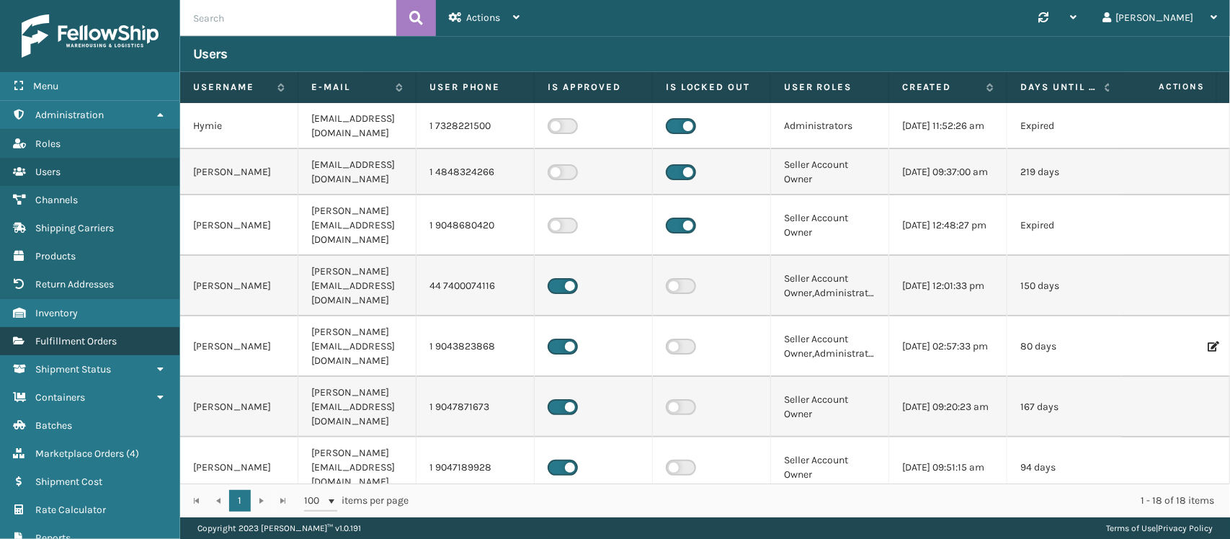
click at [123, 327] on link "Fulfillment Orders" at bounding box center [89, 341] width 179 height 28
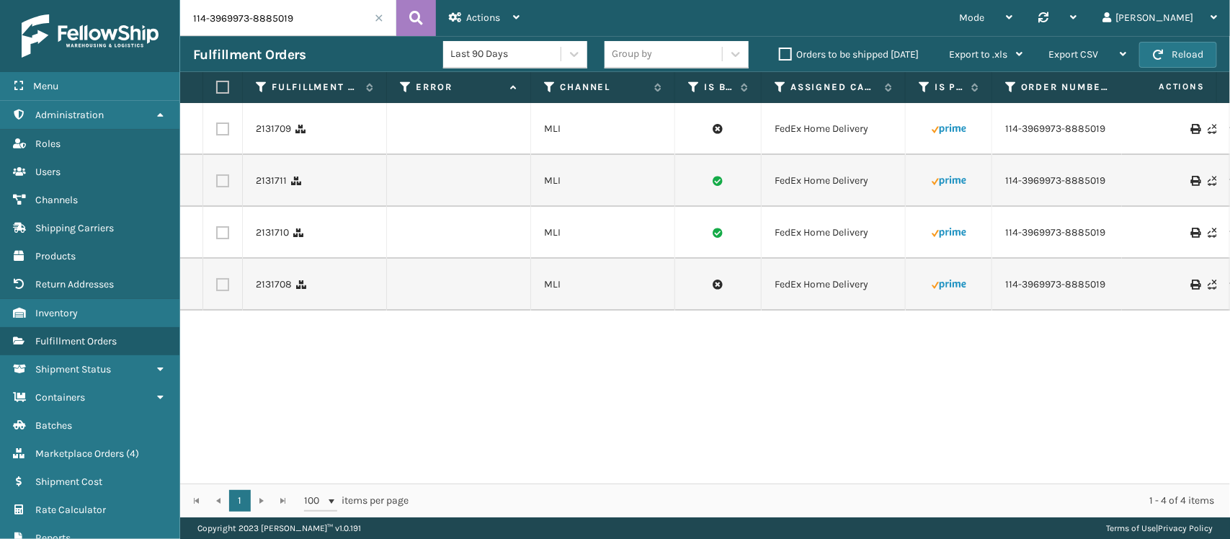
click at [379, 14] on span at bounding box center [379, 18] width 9 height 9
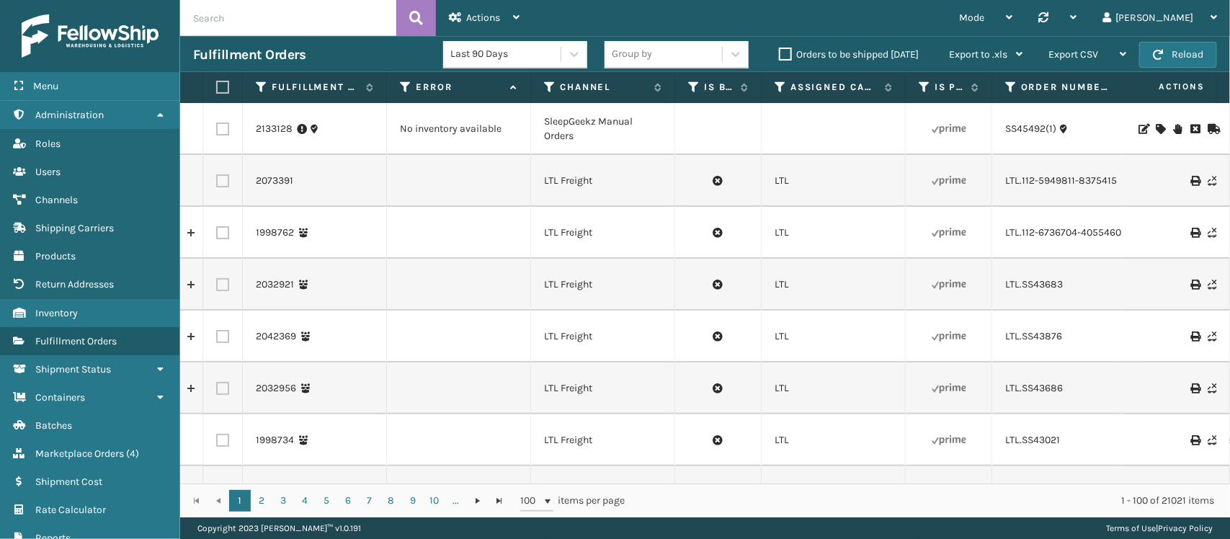
scroll to position [0, 2189]
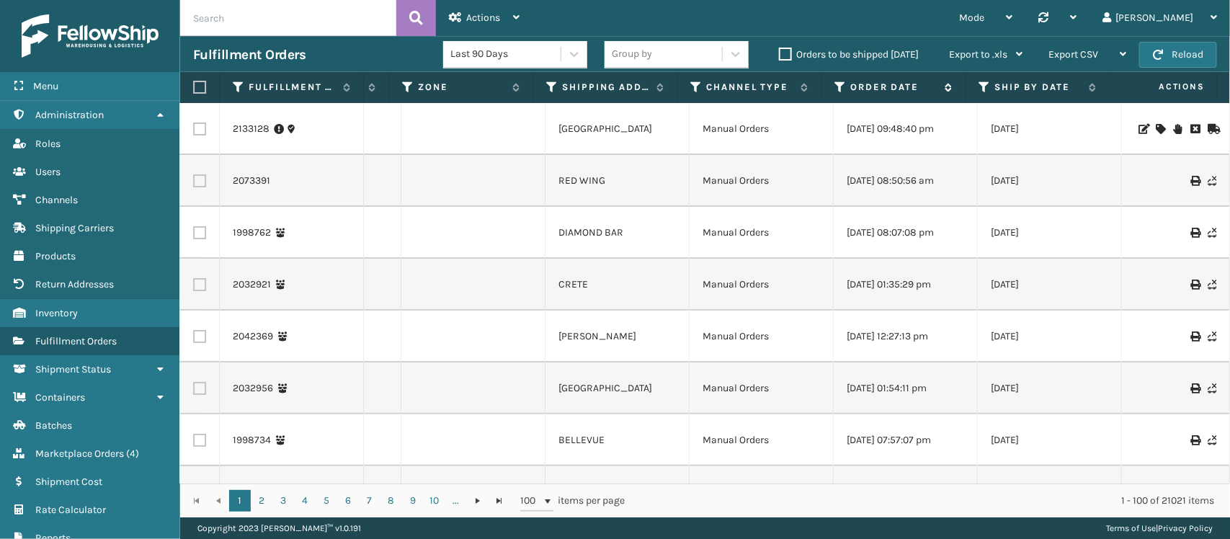
click at [835, 81] on icon at bounding box center [841, 87] width 12 height 13
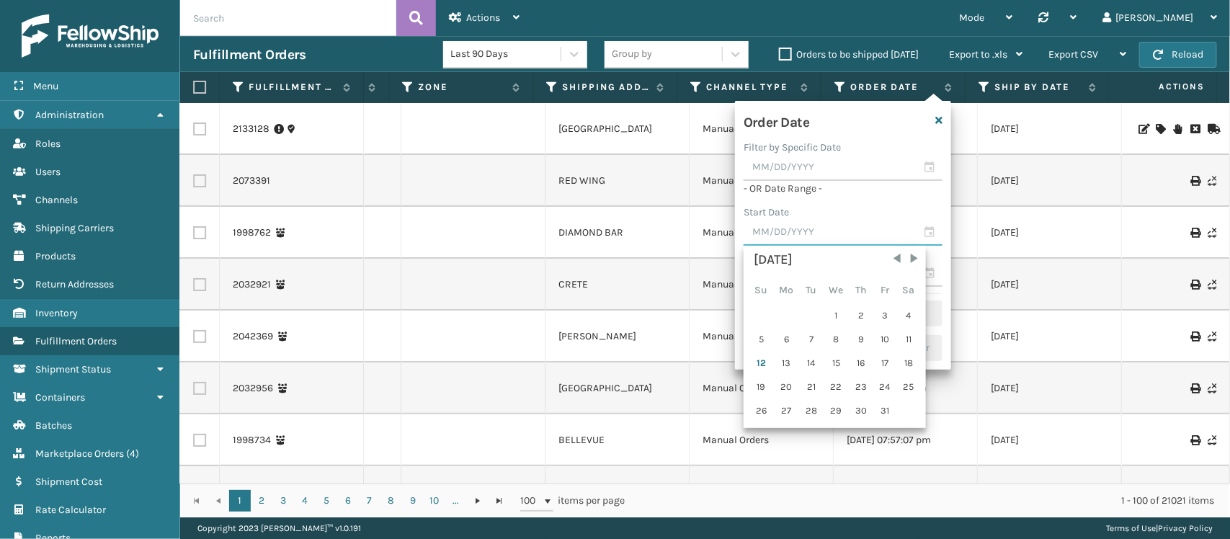
click at [804, 236] on input "text" at bounding box center [843, 233] width 199 height 26
click at [766, 334] on div "5" at bounding box center [761, 340] width 22 height 22
type input "[DATE]"
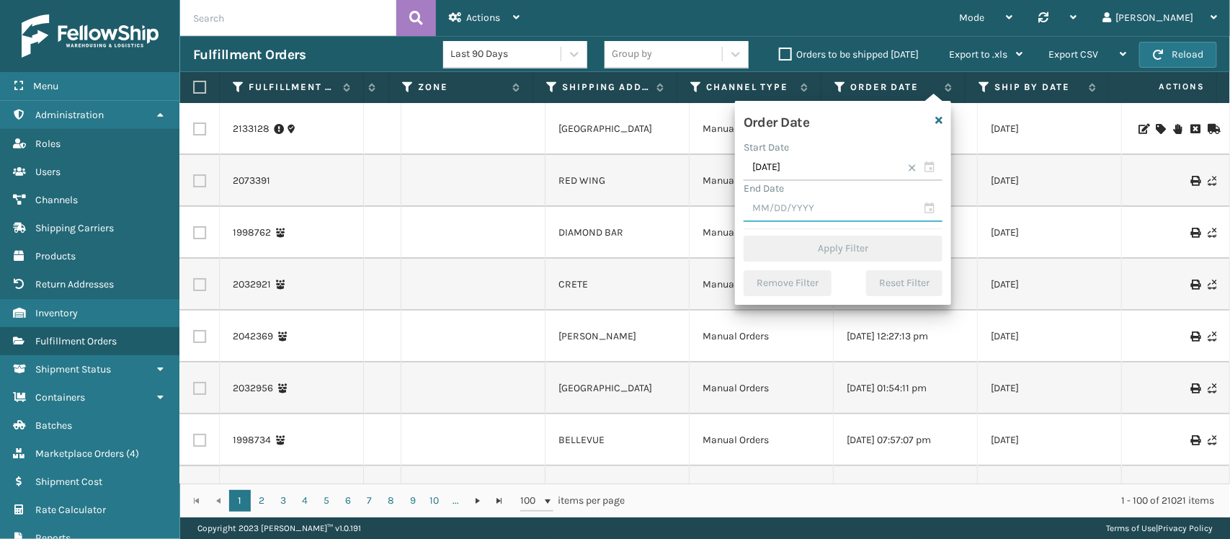
click at [813, 213] on input "text" at bounding box center [843, 209] width 199 height 26
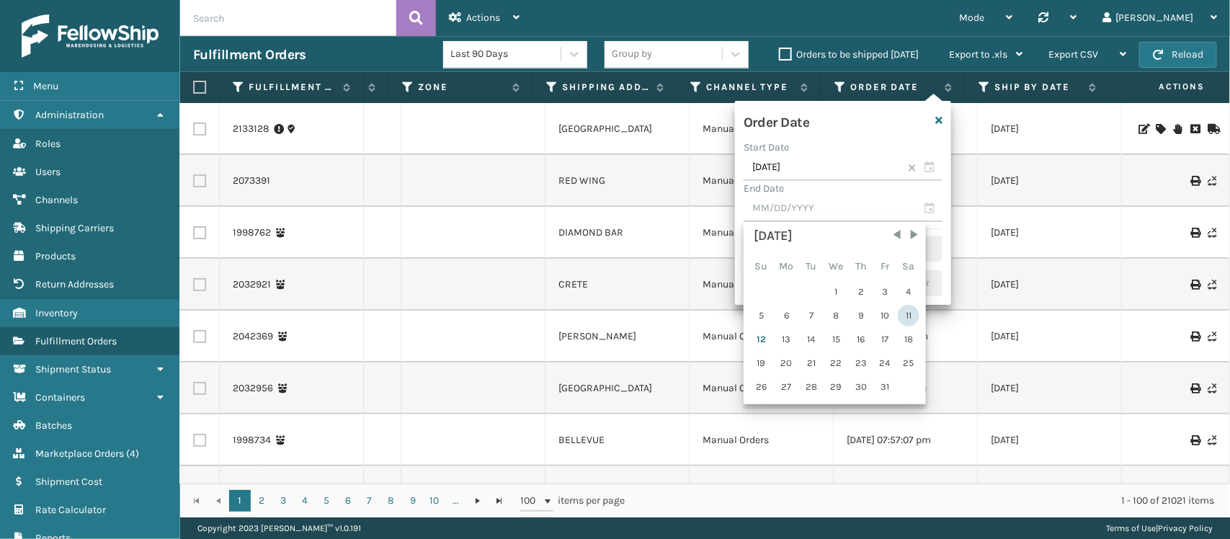
click at [909, 311] on div "11" at bounding box center [909, 316] width 22 height 22
type input "[DATE]"
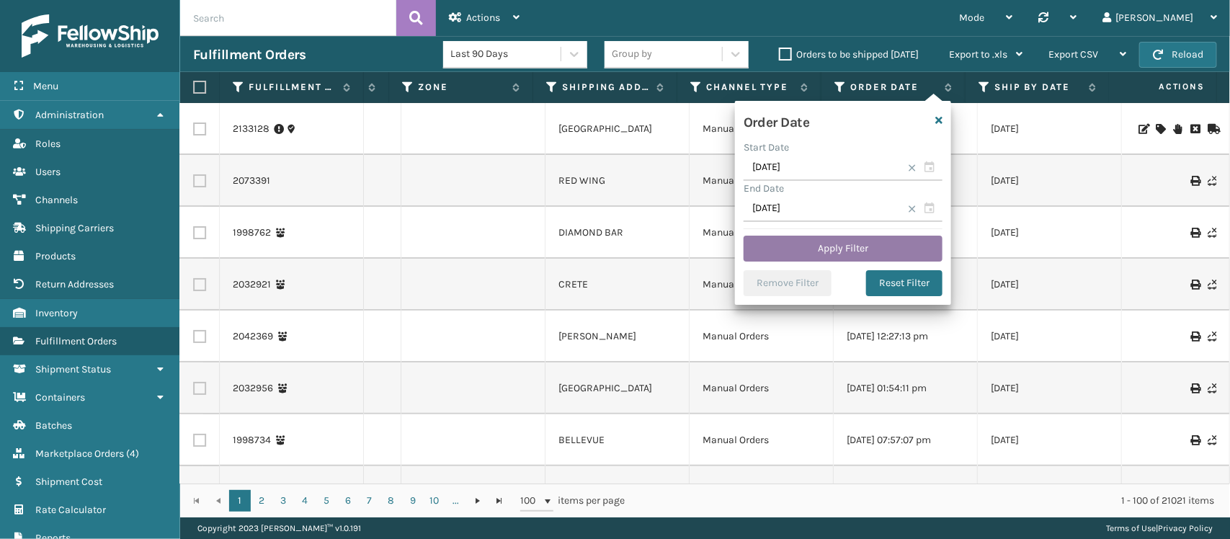
click at [848, 247] on button "Apply Filter" at bounding box center [843, 249] width 199 height 26
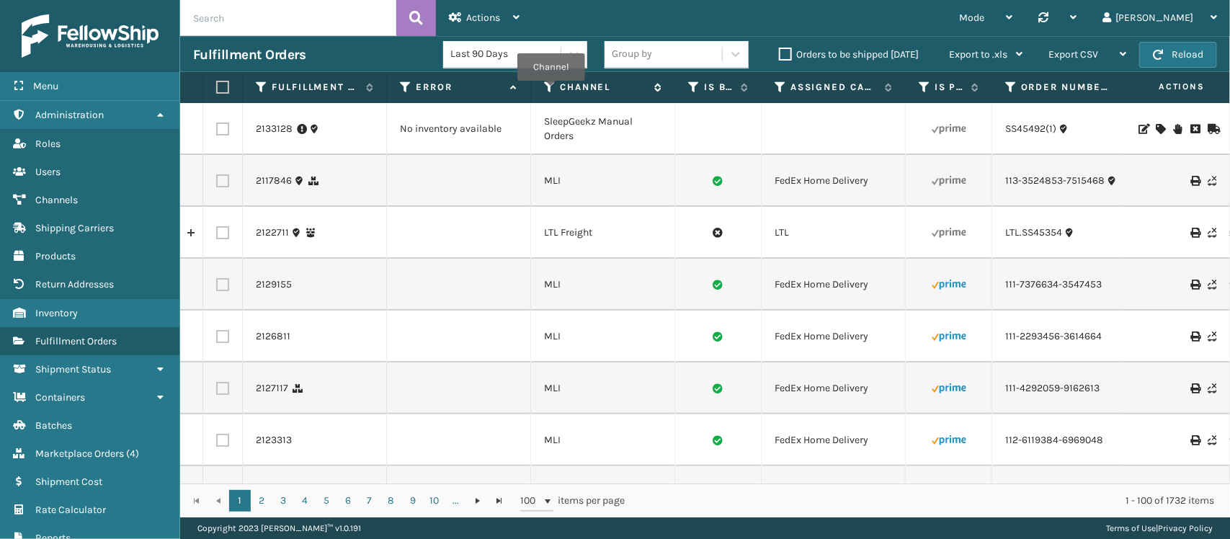
click at [551, 91] on icon at bounding box center [550, 87] width 12 height 13
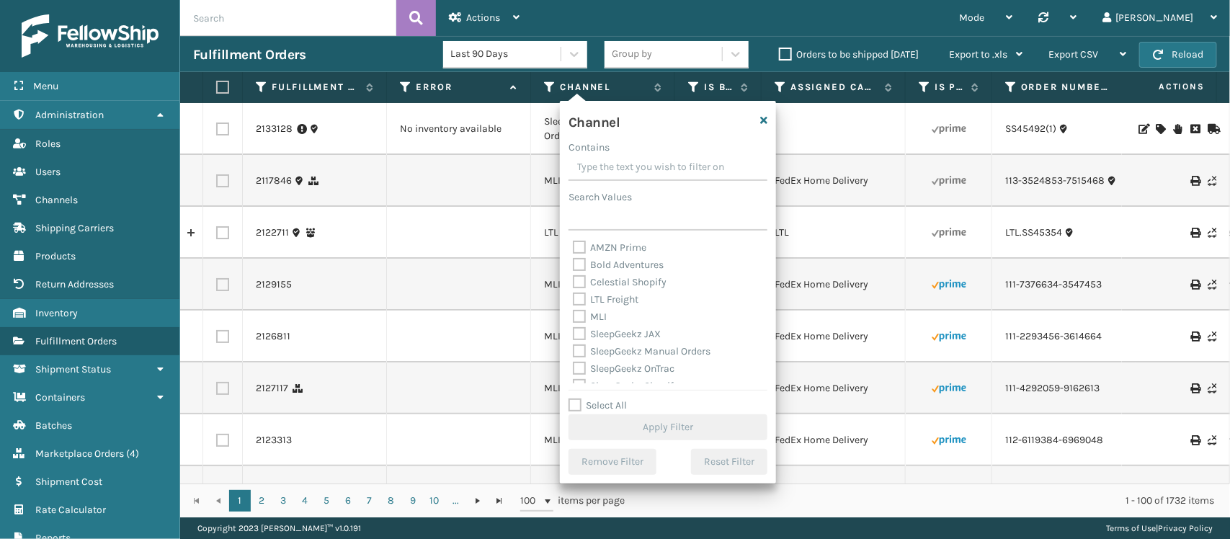
click at [581, 316] on label "MLI" at bounding box center [590, 317] width 34 height 12
click at [574, 316] on input "MLI" at bounding box center [573, 312] width 1 height 9
checkbox input "true"
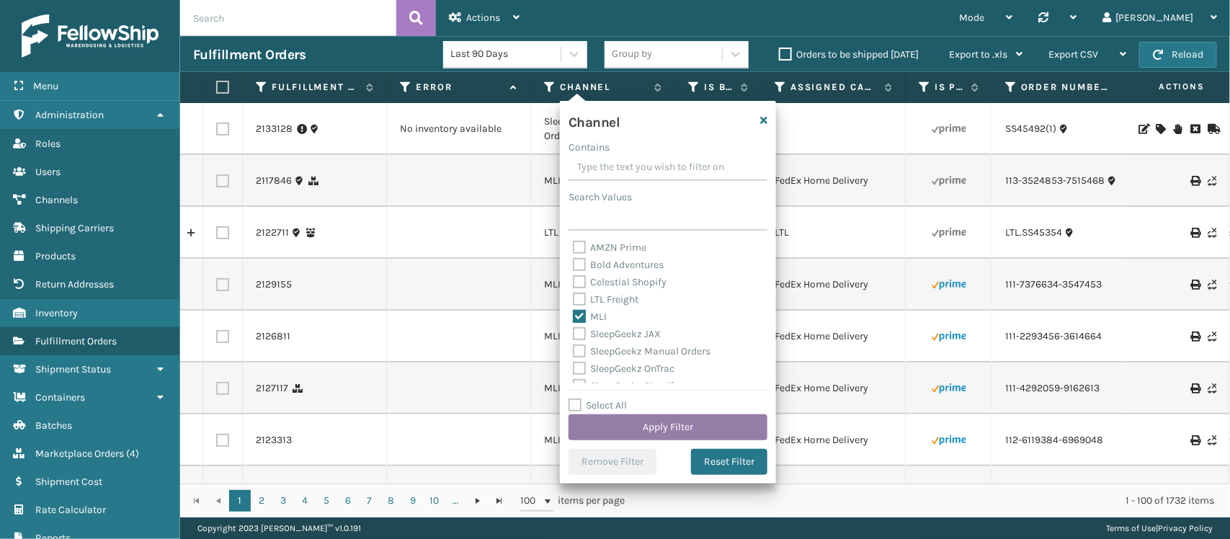
click at [667, 427] on button "Apply Filter" at bounding box center [668, 427] width 199 height 26
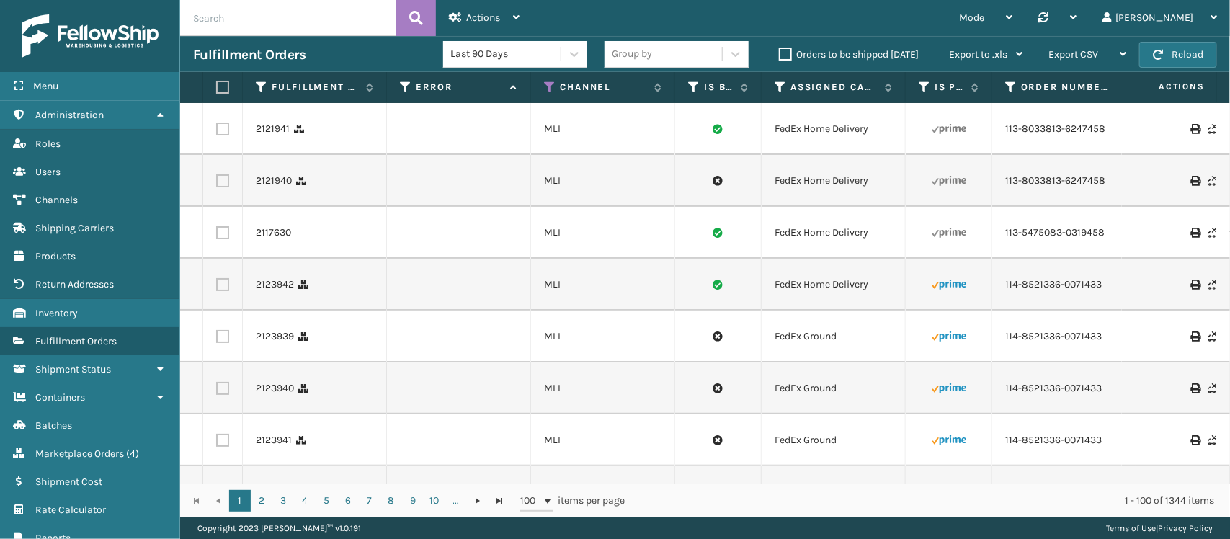
scroll to position [0, 315]
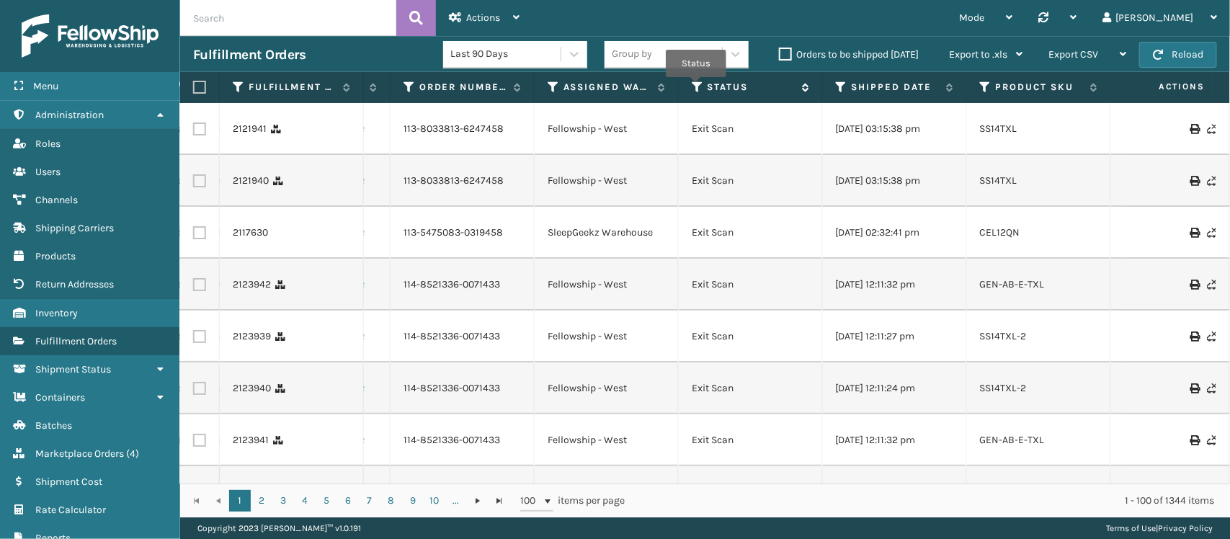
click at [696, 87] on icon at bounding box center [698, 87] width 12 height 13
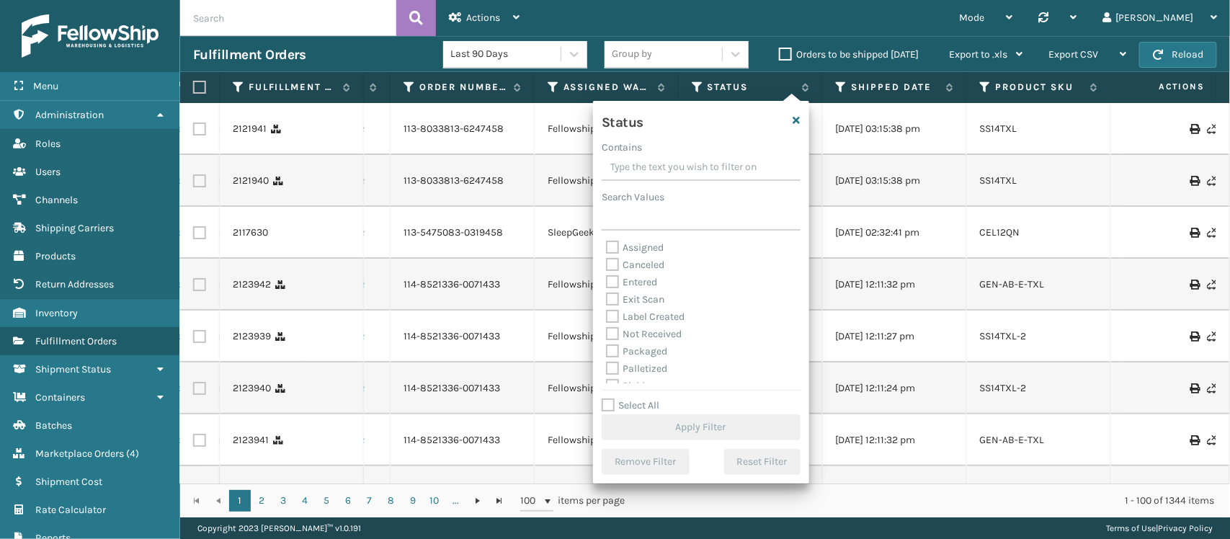
click at [610, 409] on label "Select All" at bounding box center [631, 405] width 58 height 12
click at [610, 399] on input "Select All" at bounding box center [710, 397] width 216 height 1
checkbox input "true"
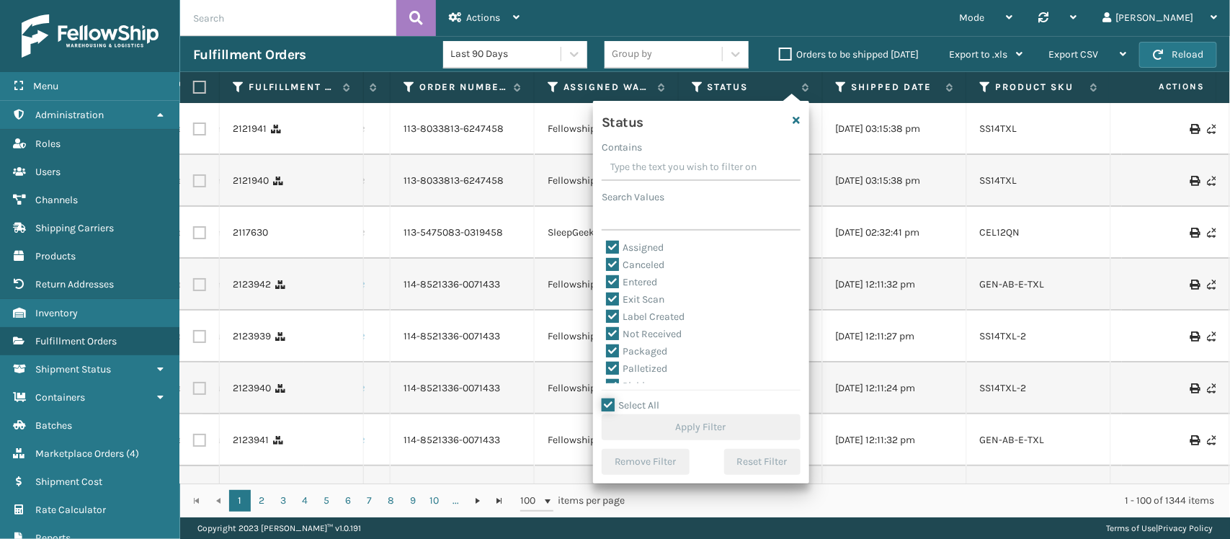
checkbox input "true"
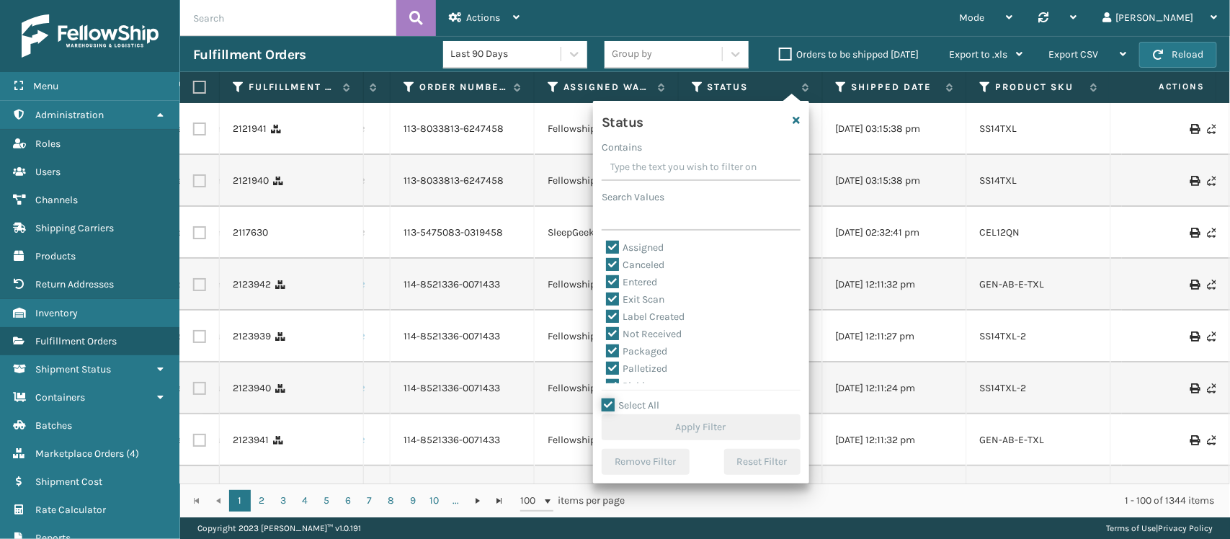
checkbox input "true"
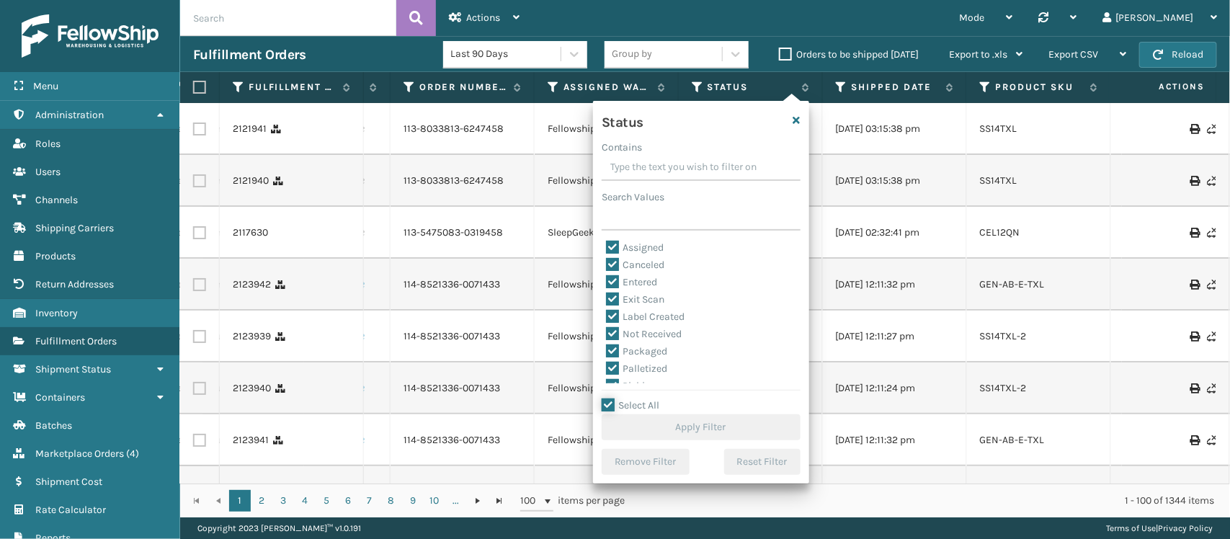
checkbox input "true"
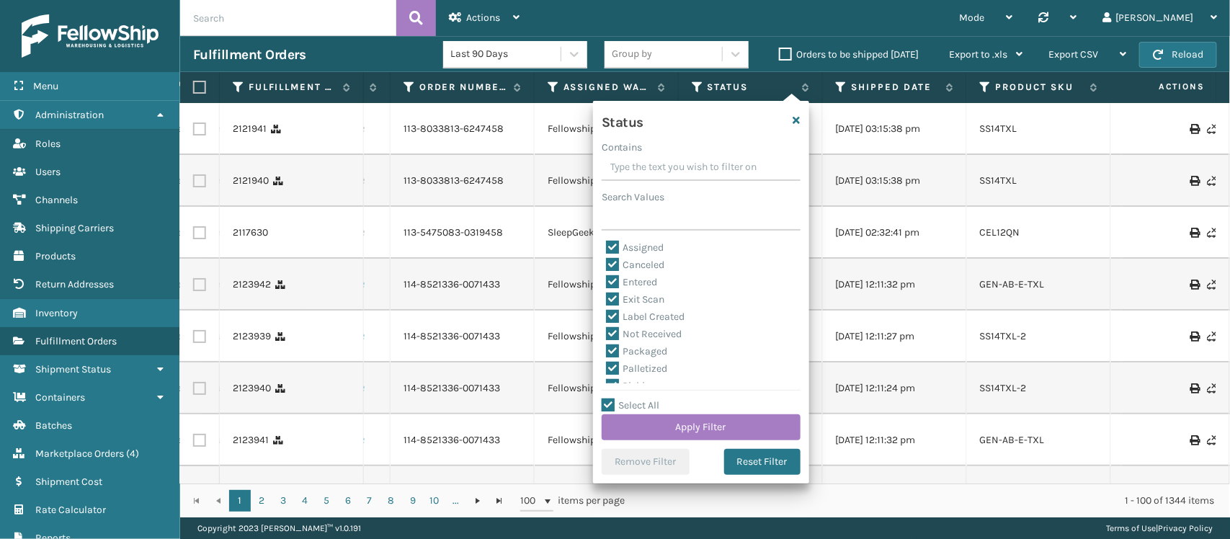
click at [641, 265] on label "Canceled" at bounding box center [635, 265] width 59 height 12
click at [607, 265] on input "Canceled" at bounding box center [606, 261] width 1 height 9
checkbox input "false"
click at [694, 422] on button "Apply Filter" at bounding box center [701, 427] width 199 height 26
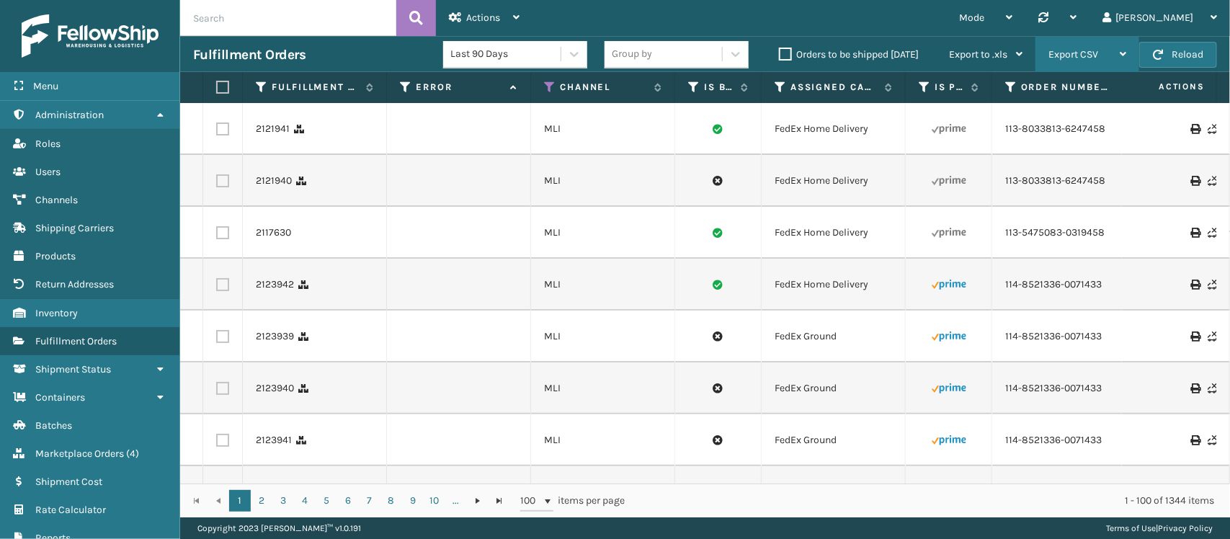
click at [1063, 55] on span "Export CSV" at bounding box center [1074, 54] width 50 height 12
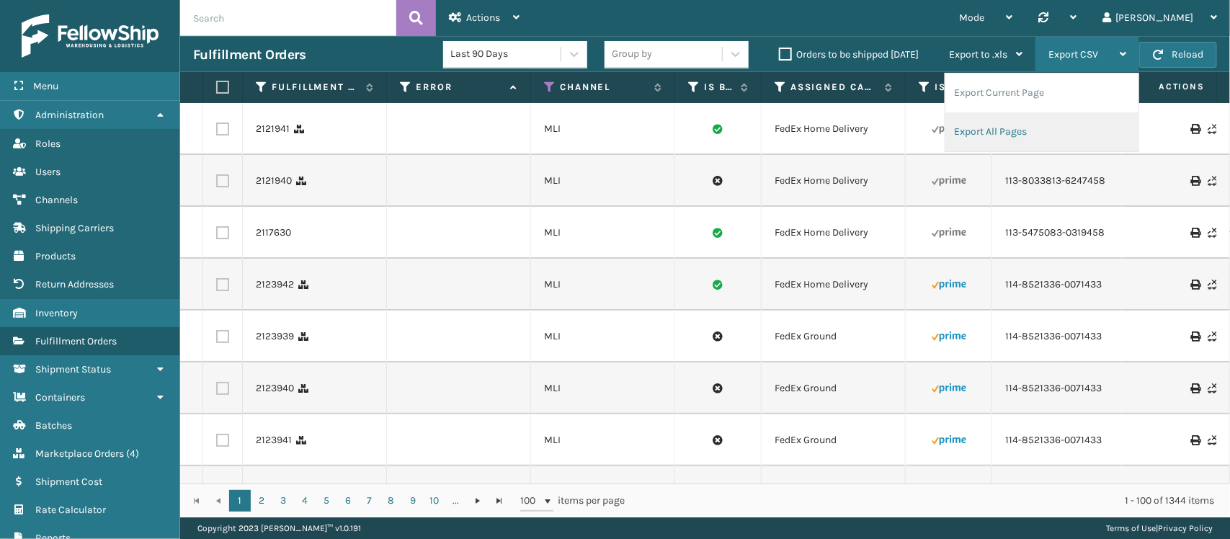
click at [1011, 123] on li "Export All Pages" at bounding box center [1042, 131] width 193 height 39
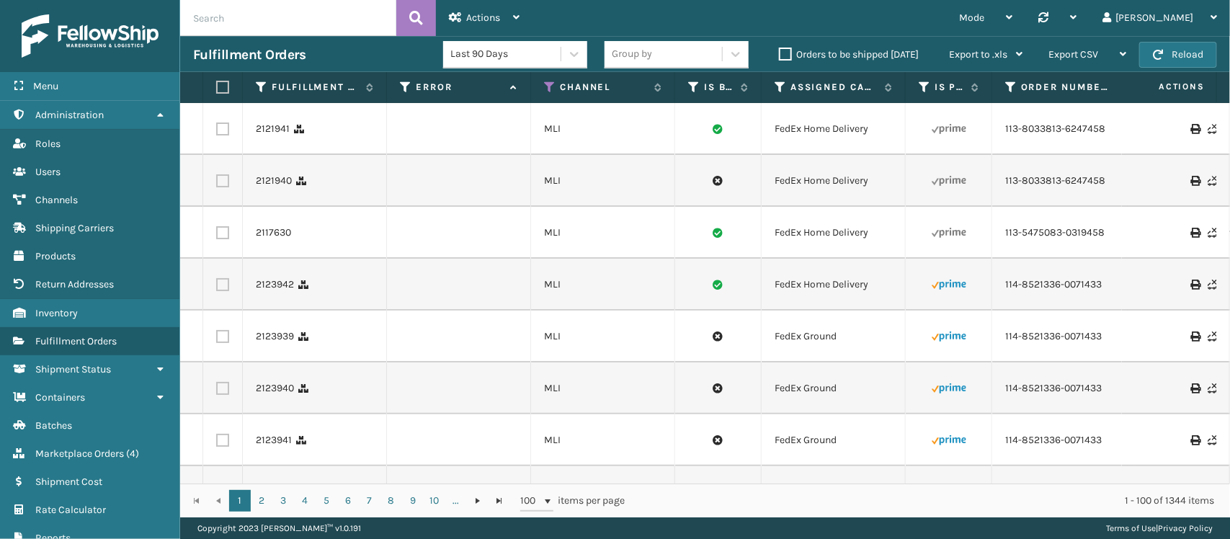
click at [312, 22] on input "text" at bounding box center [288, 18] width 216 height 36
paste input "2131566"
click at [416, 22] on icon at bounding box center [416, 18] width 14 height 22
type input "2131566"
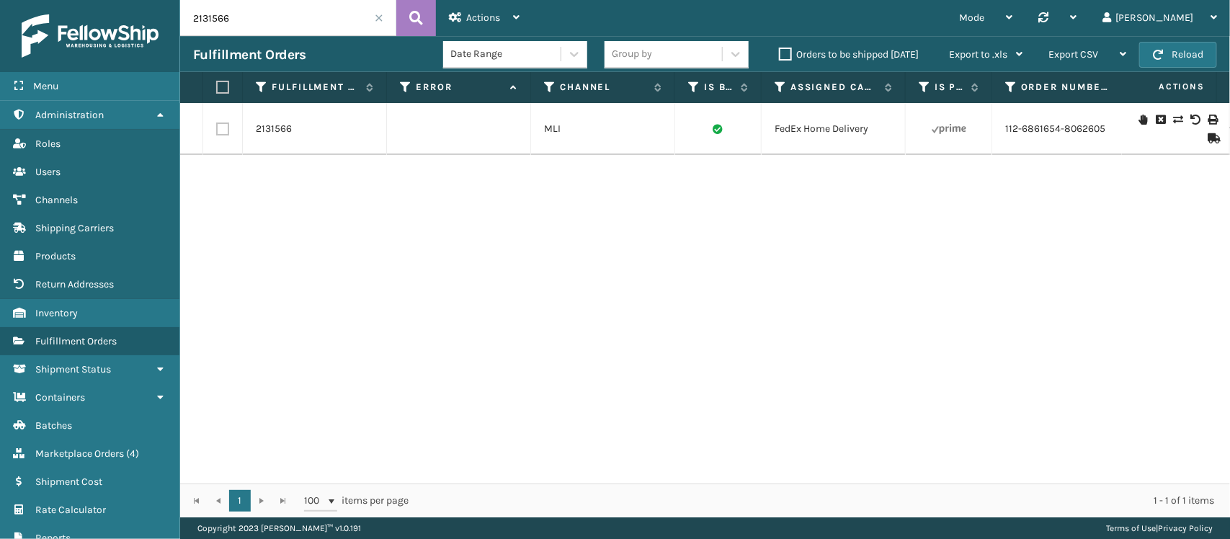
scroll to position [0, 907]
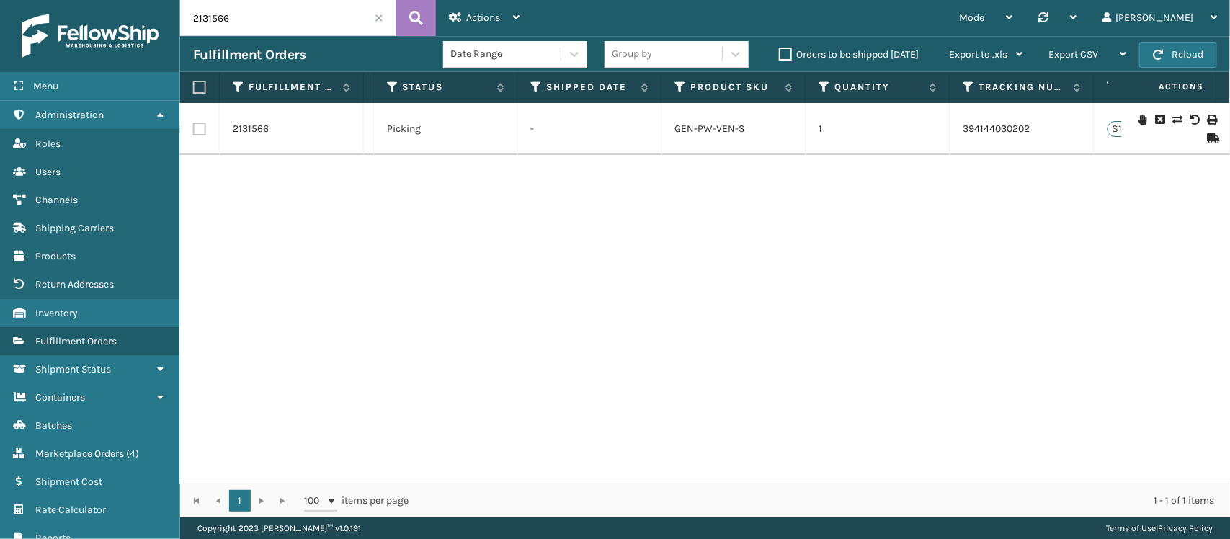
click at [1173, 116] on icon at bounding box center [1177, 120] width 9 height 10
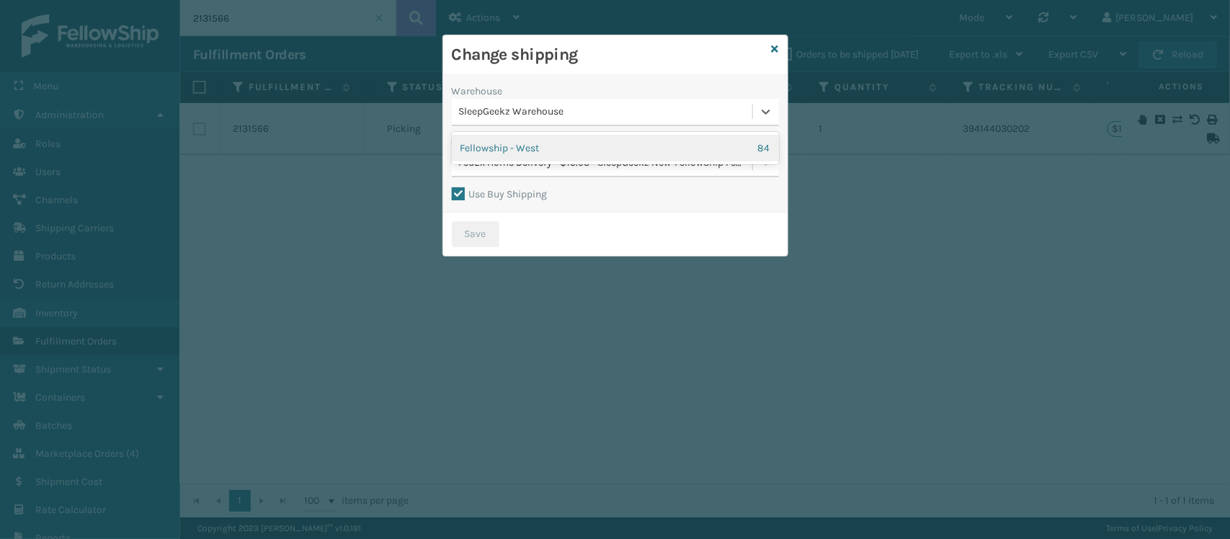
click at [638, 117] on div "SleepGeekz Warehouse" at bounding box center [606, 112] width 295 height 15
click at [629, 141] on div "Fellowship - West 84" at bounding box center [615, 148] width 327 height 27
click at [629, 162] on div "FedEx Home Delivery - $16.11 - SleepGeekz New-FellowShip FedEx Account" at bounding box center [606, 163] width 295 height 15
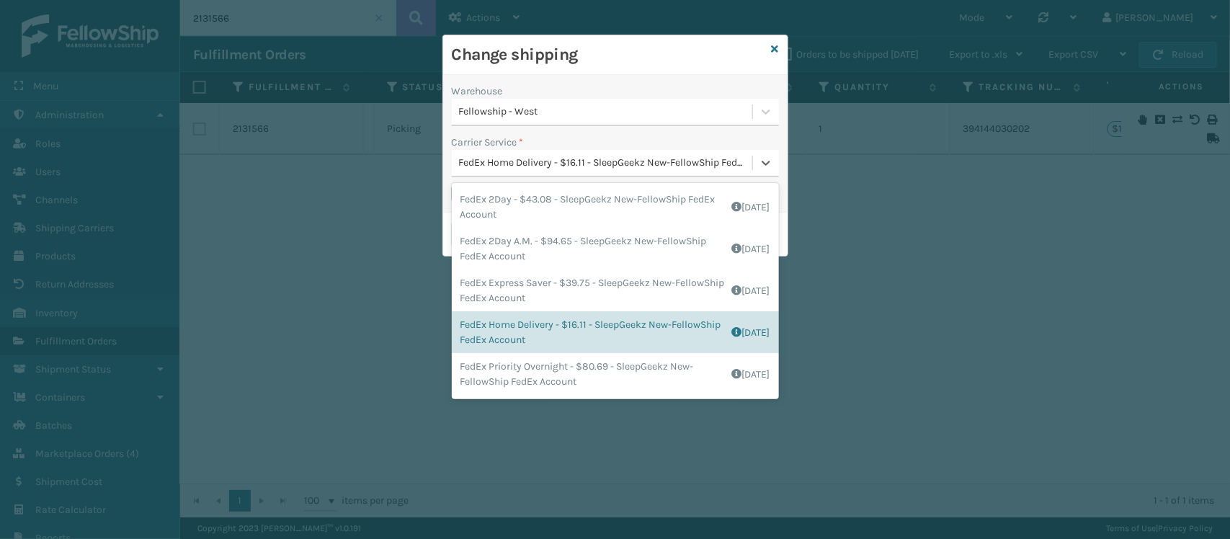
click at [629, 162] on div "FedEx Home Delivery - $16.11 - SleepGeekz New-FellowShip FedEx Account" at bounding box center [606, 163] width 295 height 15
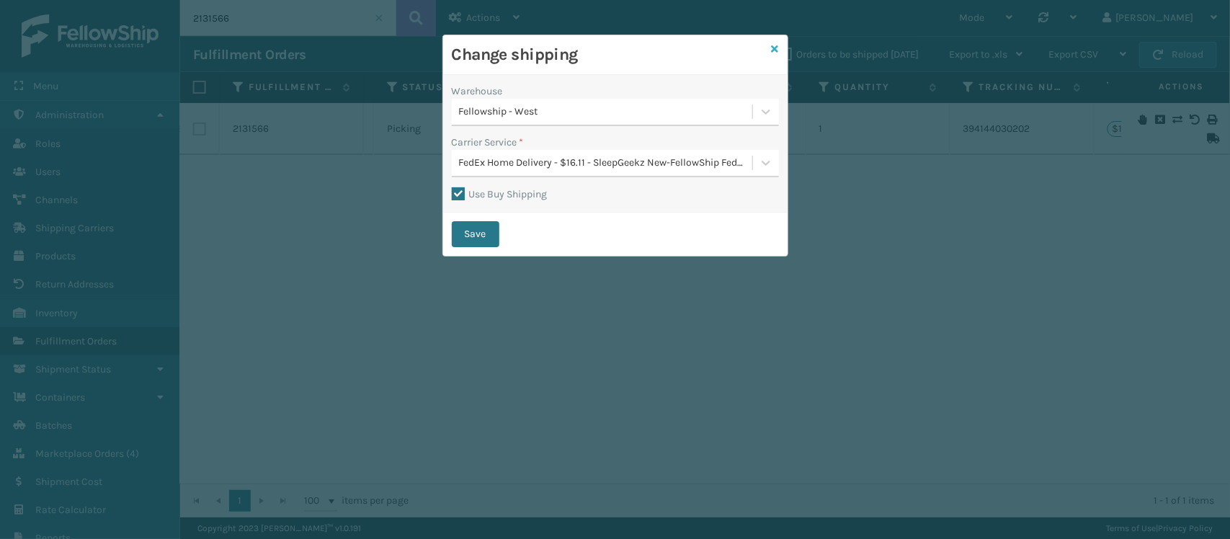
click at [776, 48] on icon at bounding box center [775, 49] width 7 height 10
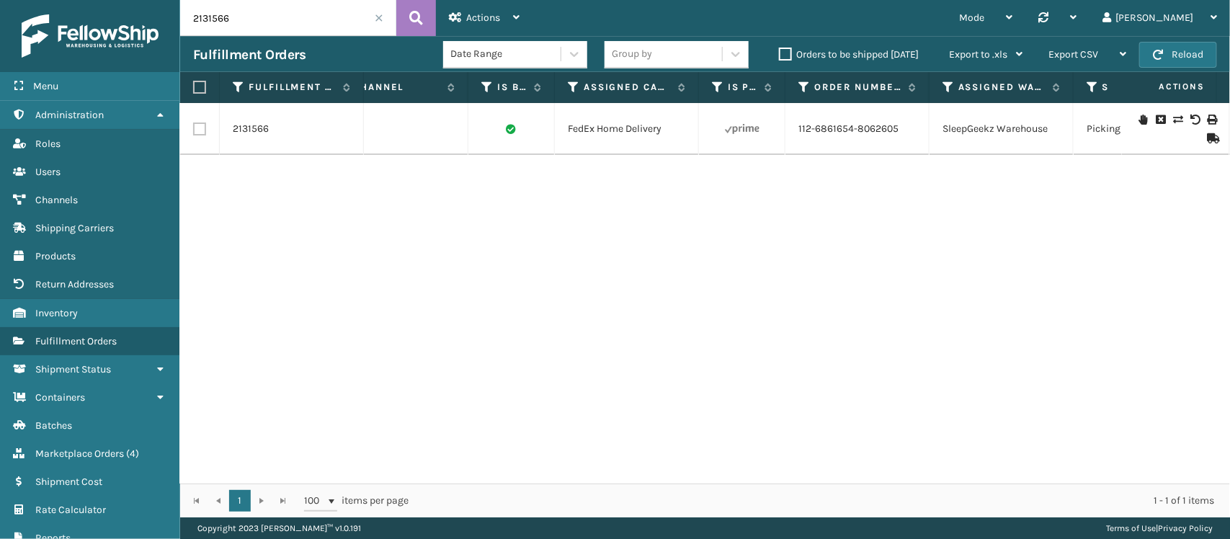
scroll to position [0, 0]
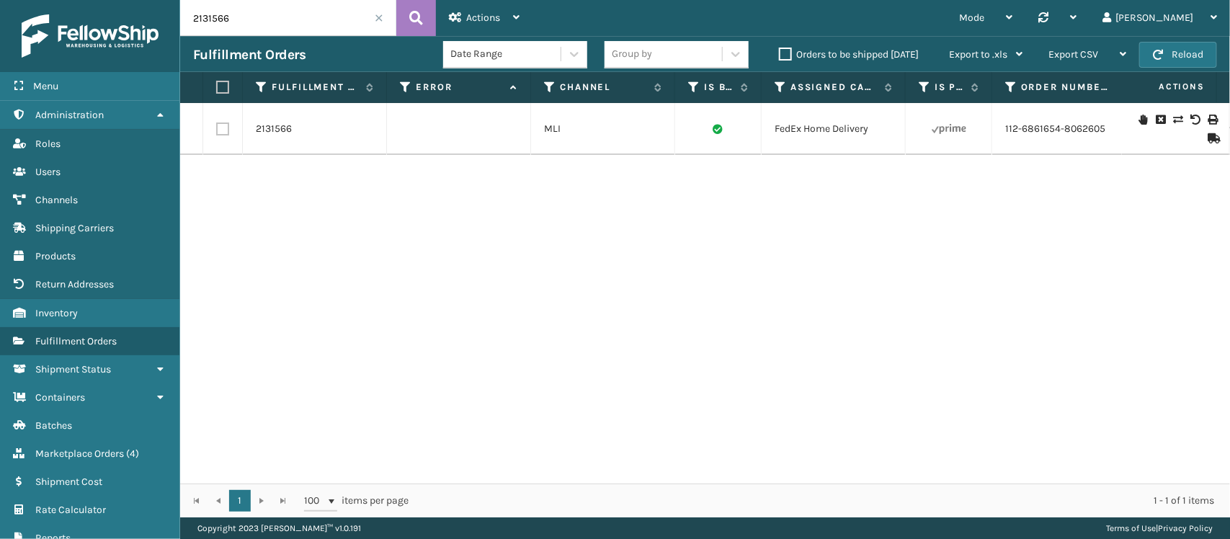
click at [379, 22] on span at bounding box center [379, 18] width 9 height 9
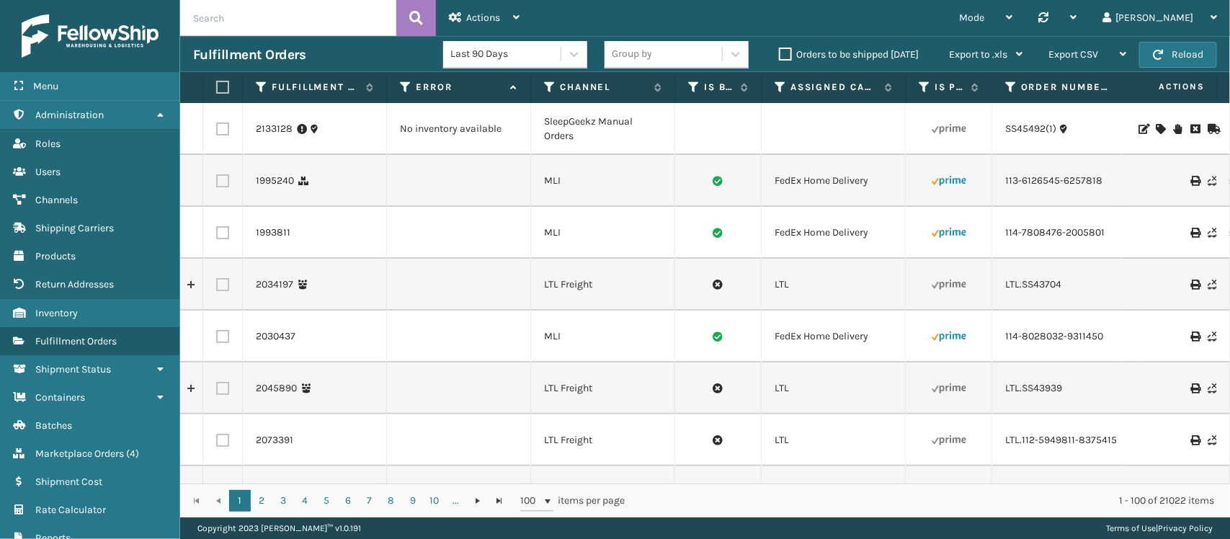
click at [267, 16] on input "text" at bounding box center [288, 18] width 216 height 36
paste input "2131566"
click at [425, 22] on button at bounding box center [416, 18] width 40 height 36
type input "2131566"
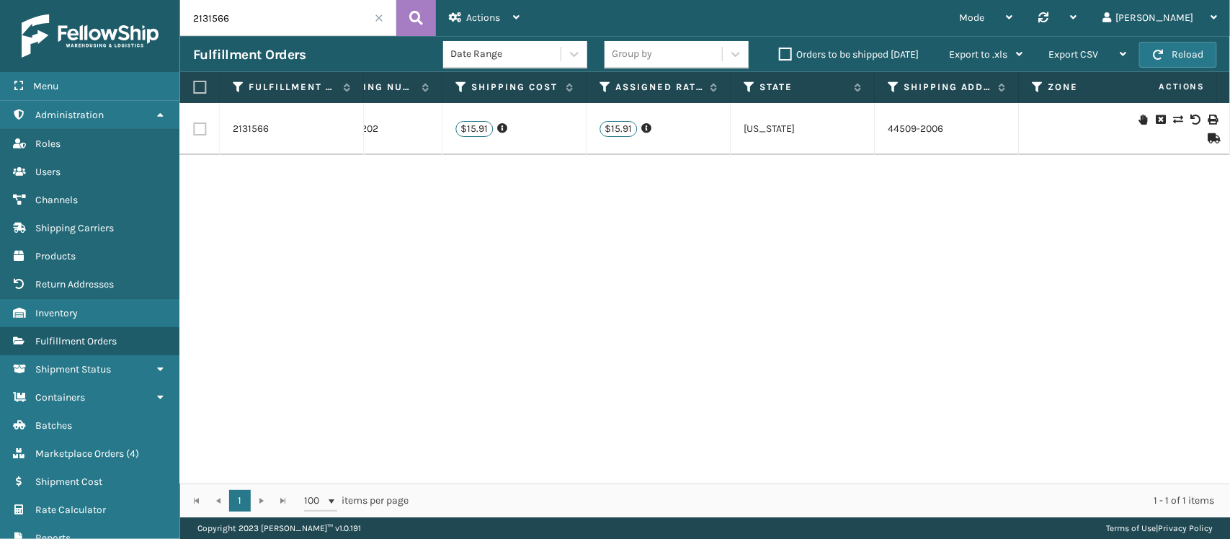
scroll to position [0, 1713]
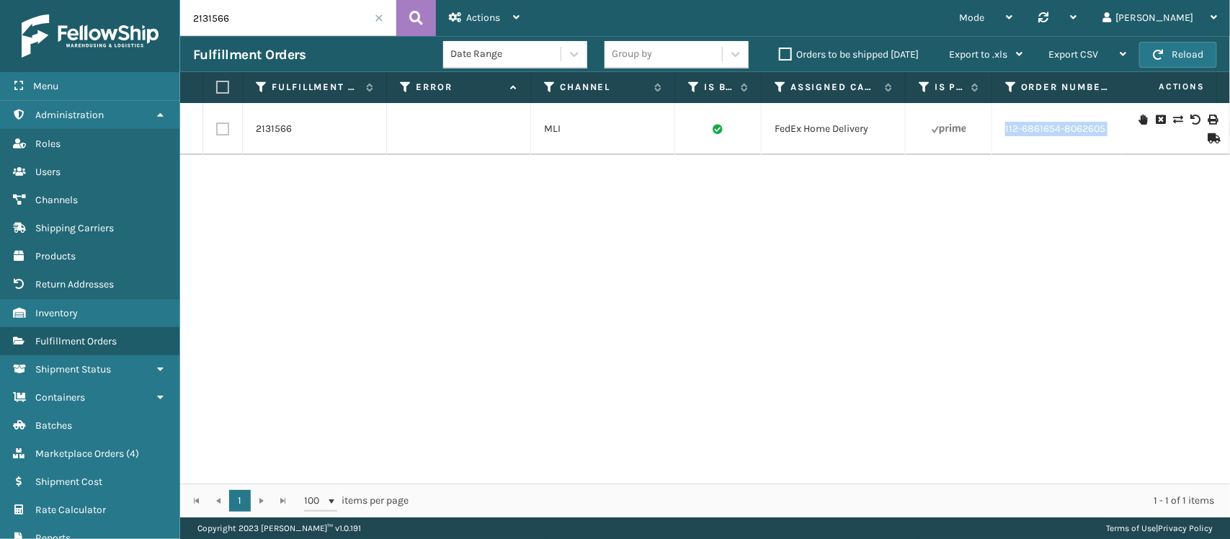
drag, startPoint x: 1110, startPoint y: 138, endPoint x: 1002, endPoint y: 146, distance: 108.5
copy tr "112-6861654-8062605 SleepGeekz Warehouse Picking - GEN-PW-VEN-S 1 394144030202 …"
click at [1016, 203] on div "2131566 MLI FedEx Home Delivery 112-6861654-8062605 SleepGeekz Warehouse Pickin…" at bounding box center [705, 293] width 1050 height 381
drag, startPoint x: 1110, startPoint y: 139, endPoint x: 1004, endPoint y: 143, distance: 106.0
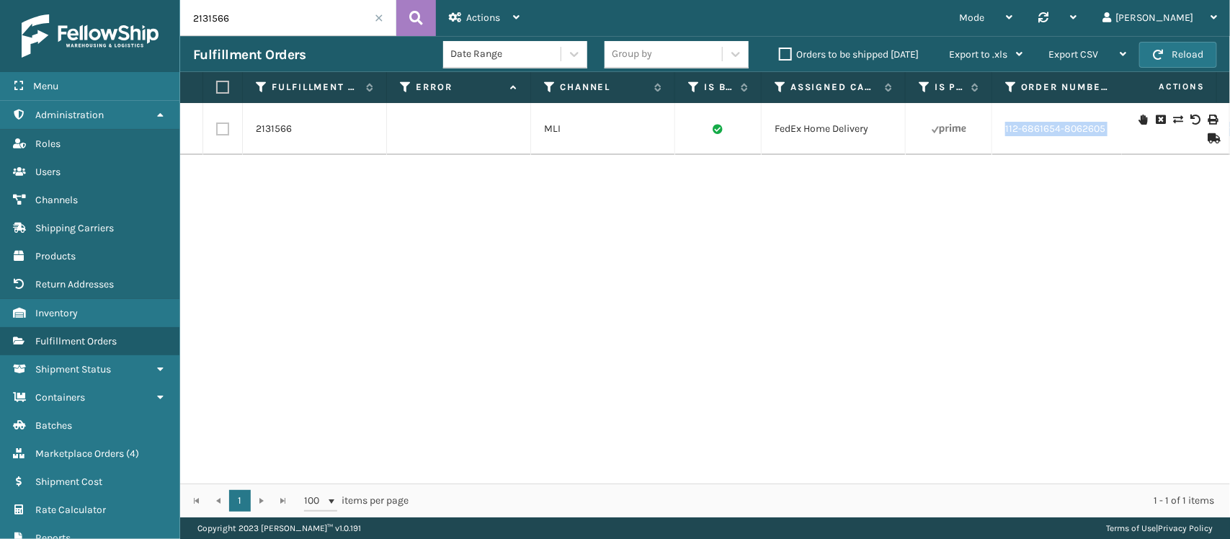
copy tr "112-6861654-8062605 SleepGeekz Warehouse Picking - GEN-PW-VEN-S 1 394144030202 …"
click at [1173, 120] on icon at bounding box center [1177, 120] width 9 height 10
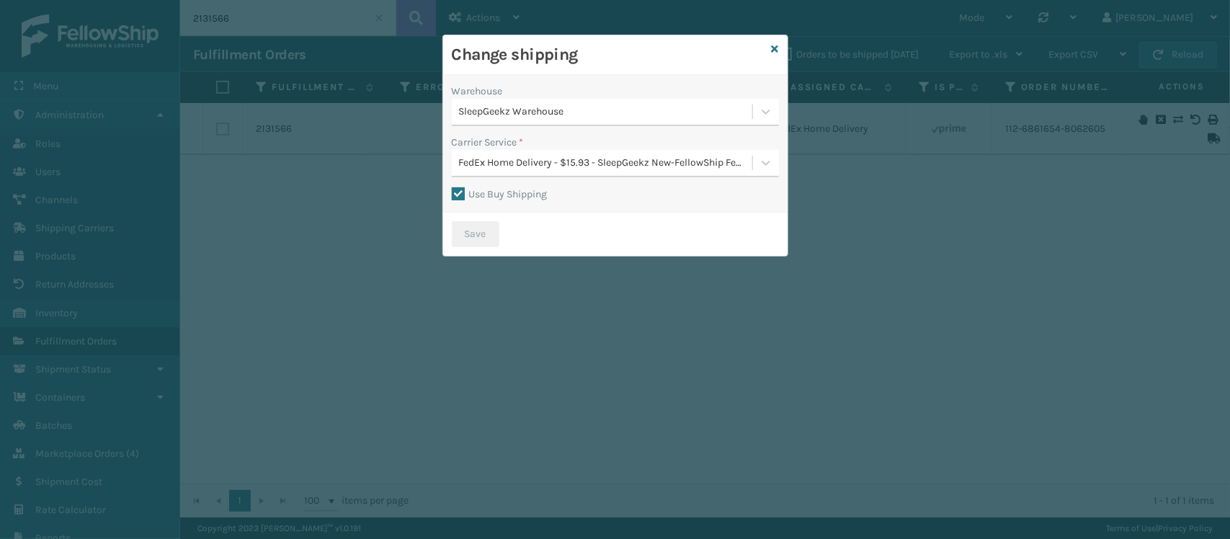
click at [593, 108] on div "SleepGeekz Warehouse" at bounding box center [606, 112] width 295 height 15
click at [564, 144] on div "Fellowship - West 84" at bounding box center [615, 148] width 327 height 27
click at [487, 234] on button "Save" at bounding box center [476, 234] width 48 height 26
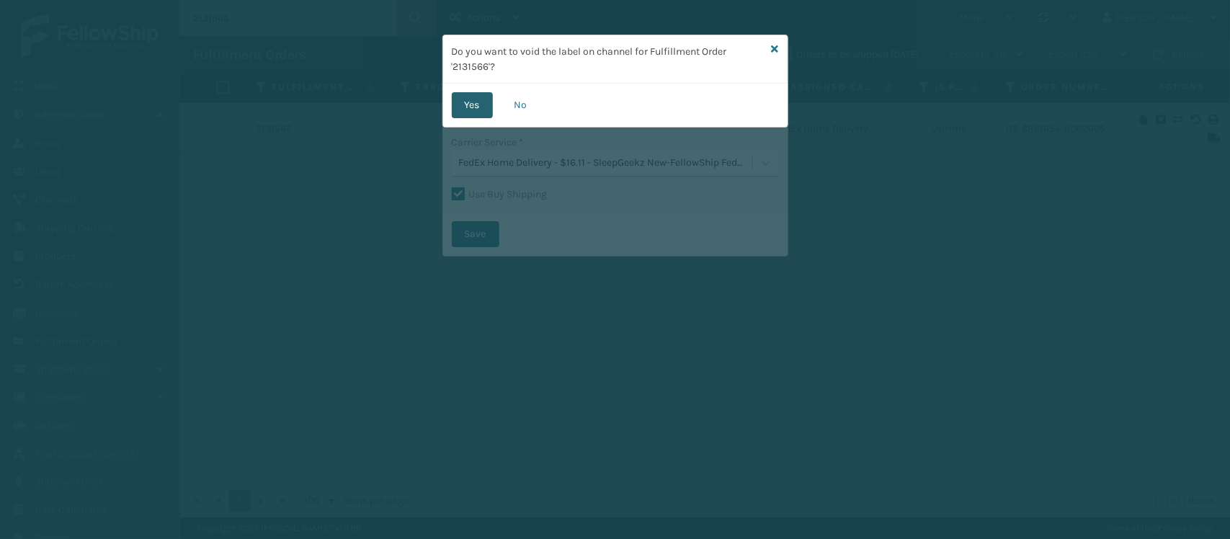
click at [476, 110] on button "Yes" at bounding box center [472, 105] width 41 height 26
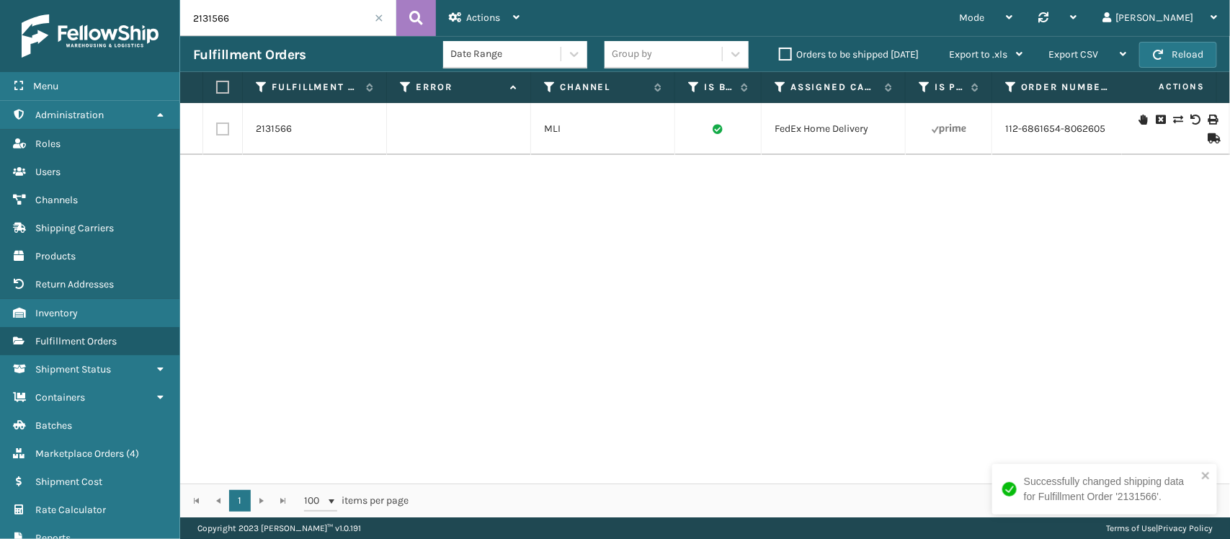
scroll to position [0, 907]
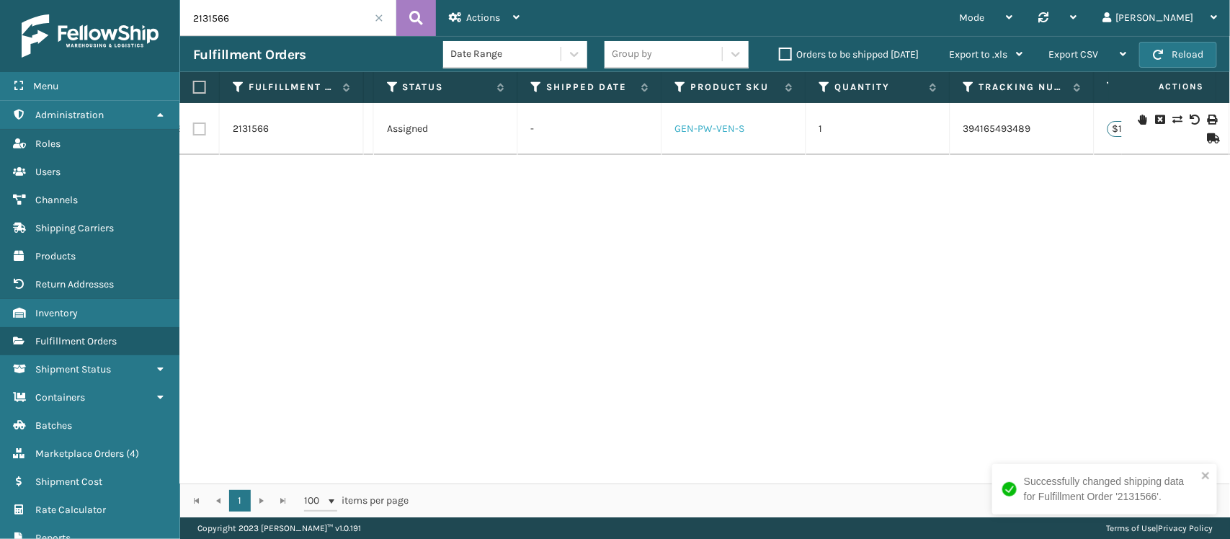
click at [714, 130] on link "GEN-PW-VEN-S" at bounding box center [710, 129] width 70 height 12
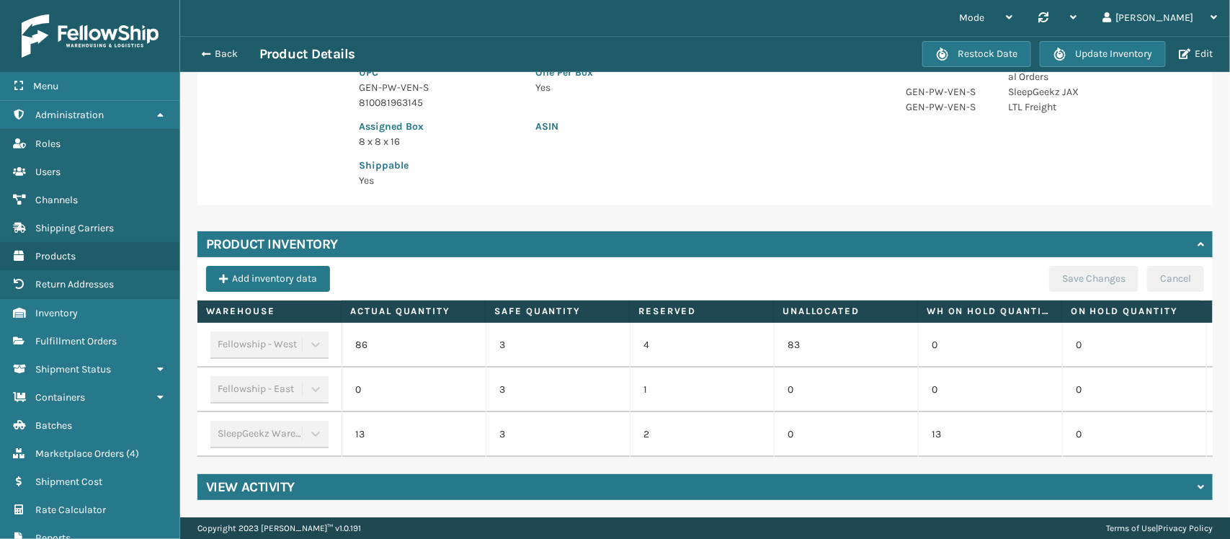
scroll to position [272, 0]
click at [213, 54] on button "Back" at bounding box center [226, 54] width 66 height 13
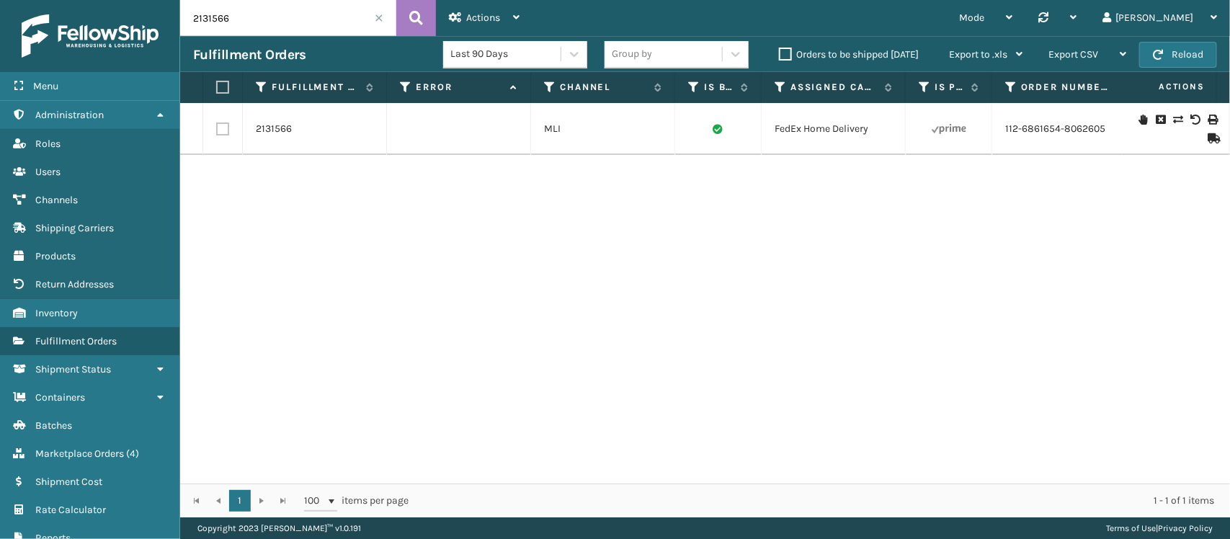
click at [376, 17] on span at bounding box center [379, 18] width 9 height 9
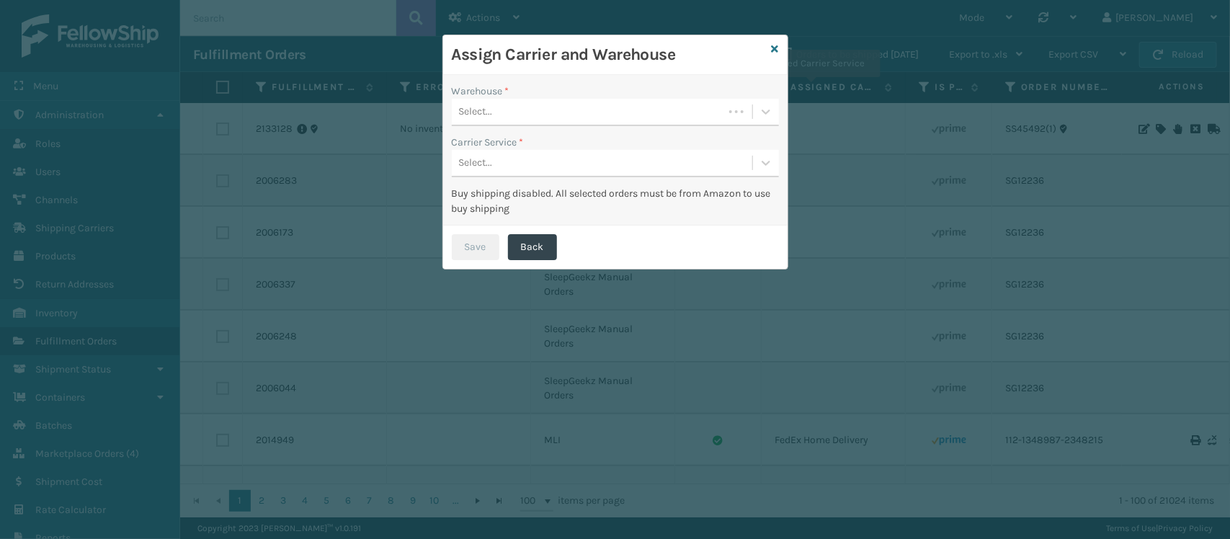
click at [620, 101] on div "Select..." at bounding box center [588, 112] width 272 height 24
click at [592, 141] on div "Fellowship - West" at bounding box center [615, 148] width 327 height 27
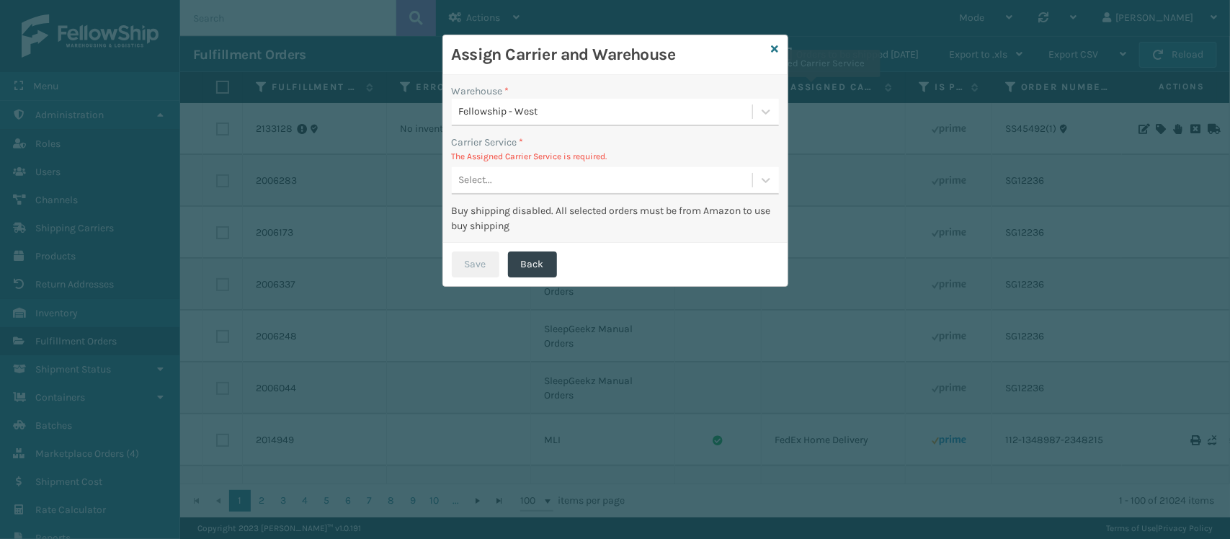
click at [585, 179] on div "Select..." at bounding box center [602, 181] width 301 height 24
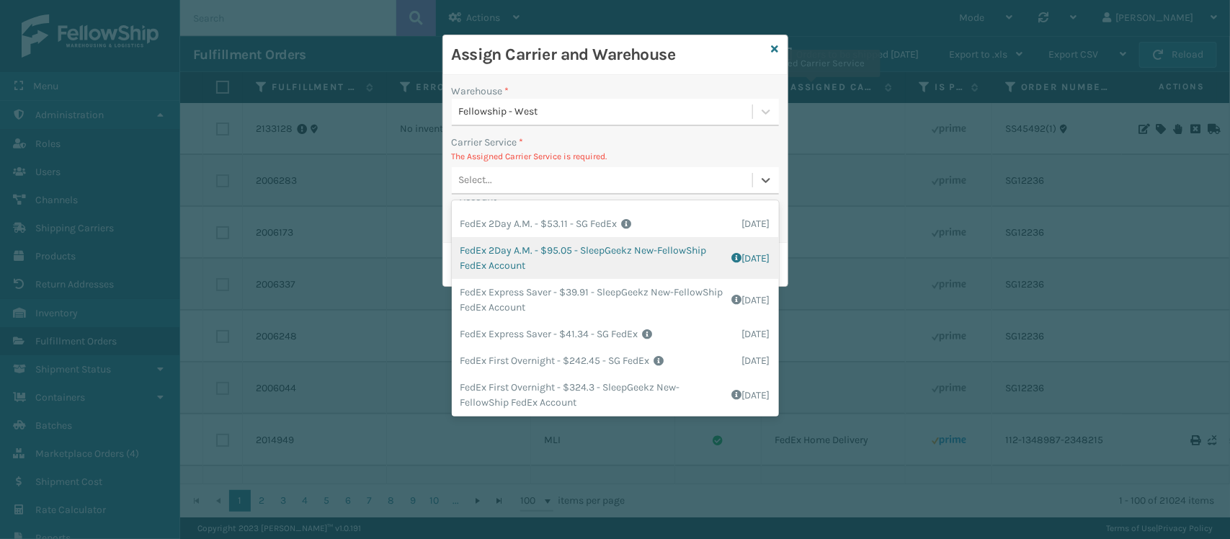
scroll to position [90, 0]
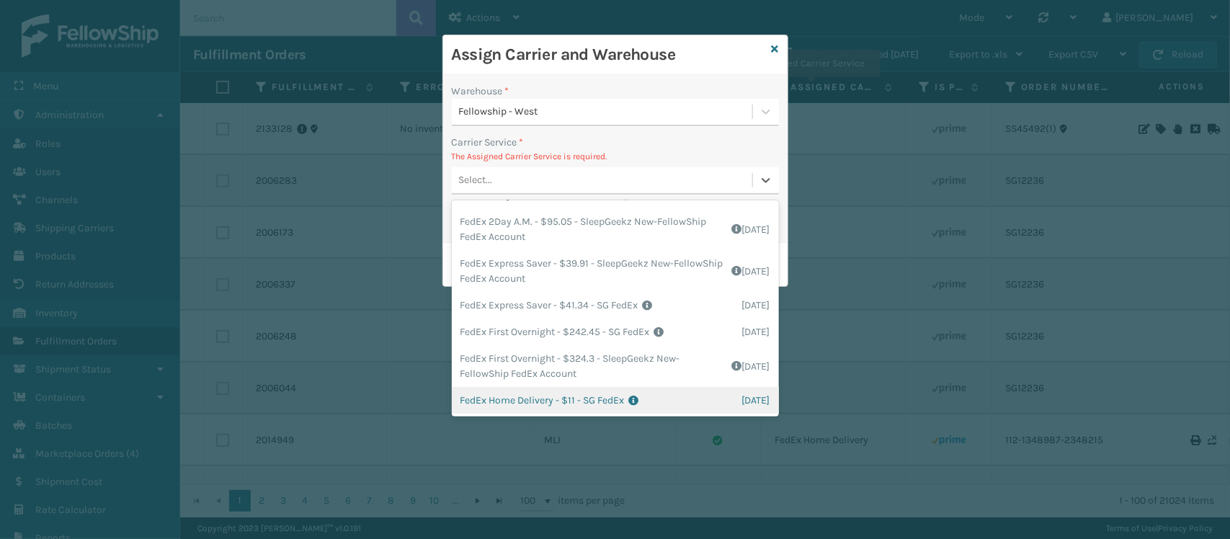
click at [602, 401] on div "FedEx Home Delivery - $11 - SG FedEx Shipping Cost $11 Surplus Cost $0 Total $1…" at bounding box center [615, 400] width 327 height 27
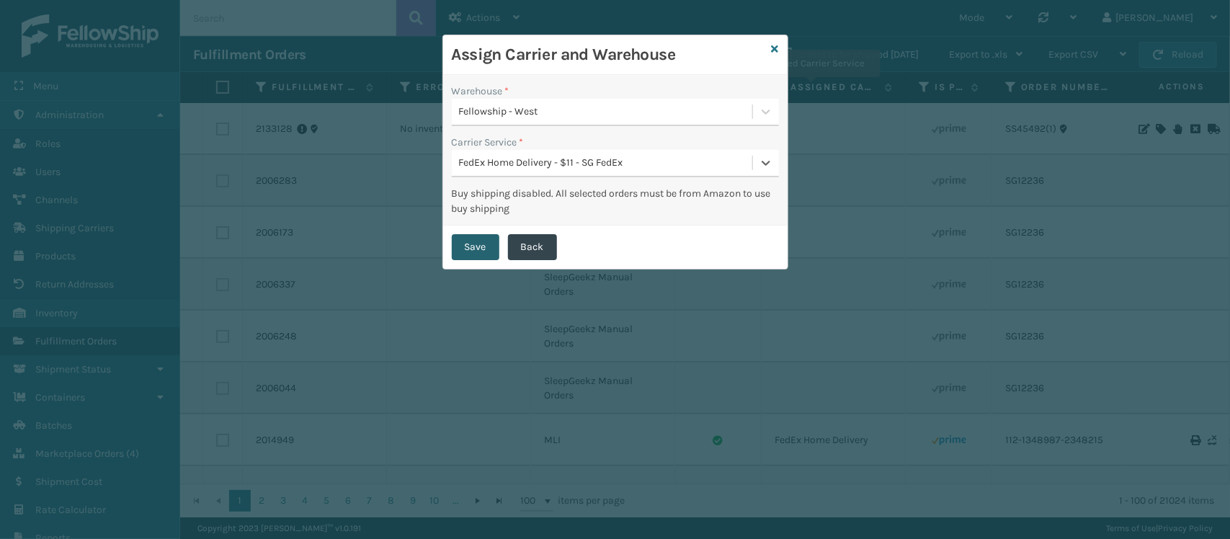
click at [470, 249] on button "Save" at bounding box center [476, 247] width 48 height 26
